Goal: Transaction & Acquisition: Obtain resource

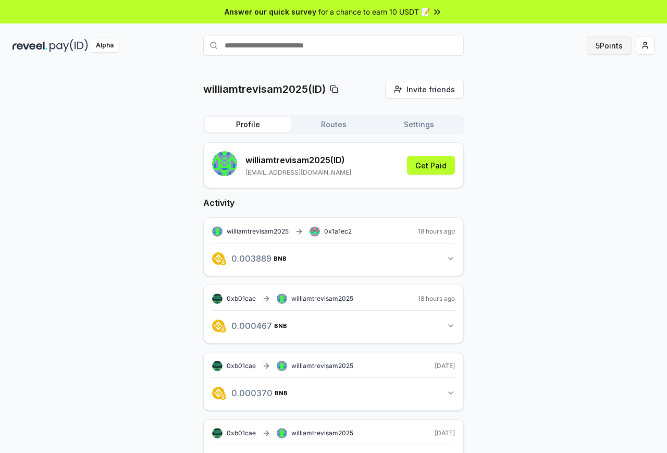
click at [612, 46] on button "5 Points" at bounding box center [609, 45] width 45 height 19
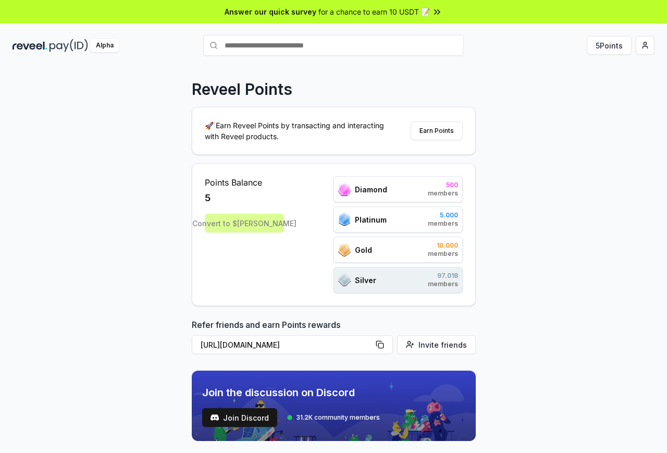
click at [250, 224] on div "Convert to $[PERSON_NAME]" at bounding box center [244, 223] width 79 height 19
click at [247, 222] on div "Convert to $[PERSON_NAME]" at bounding box center [244, 223] width 79 height 19
click at [442, 131] on button "Earn Points" at bounding box center [437, 130] width 52 height 19
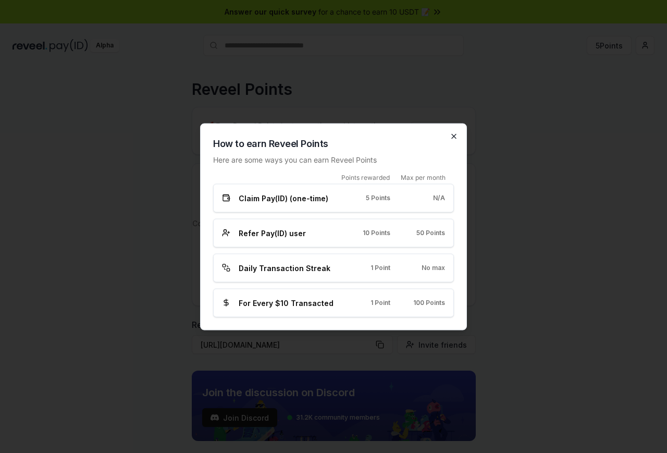
click at [453, 136] on icon "button" at bounding box center [454, 136] width 8 height 8
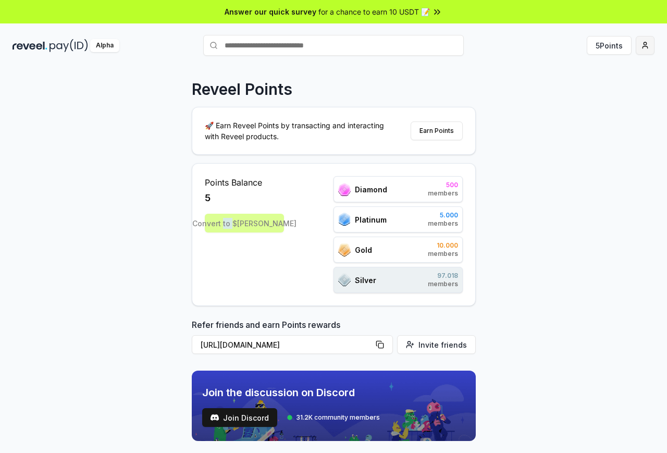
click at [645, 47] on html "Answer our quick survey for a chance to earn 10 USDT 📝 Alpha 5 Points Reveel Po…" at bounding box center [333, 226] width 667 height 453
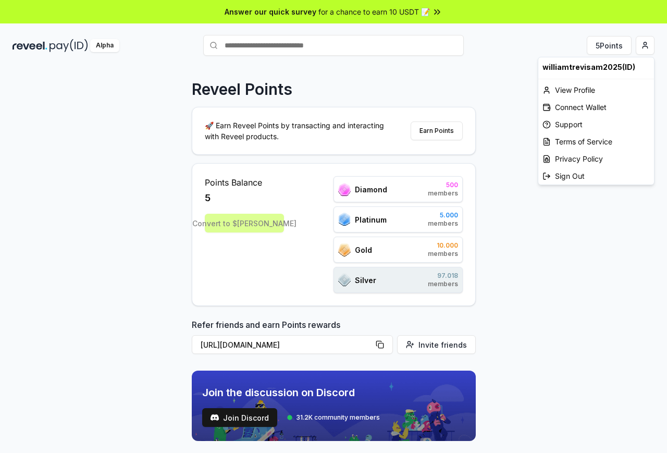
click at [337, 162] on html "Answer our quick survey for a chance to earn 10 USDT 📝 Alpha 5 Points Reveel Po…" at bounding box center [333, 226] width 667 height 453
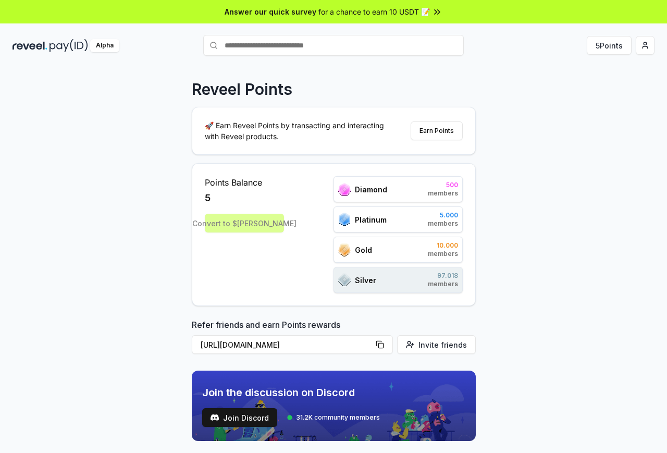
scroll to position [261, 0]
